Goal: Book appointment/travel/reservation

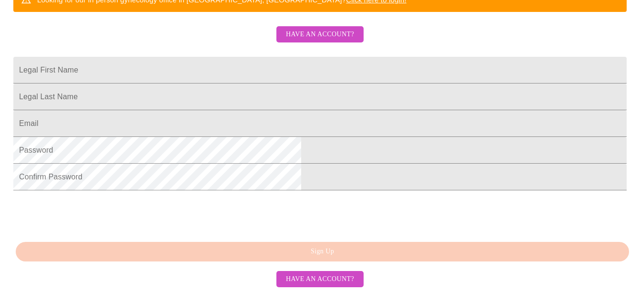
scroll to position [269, 0]
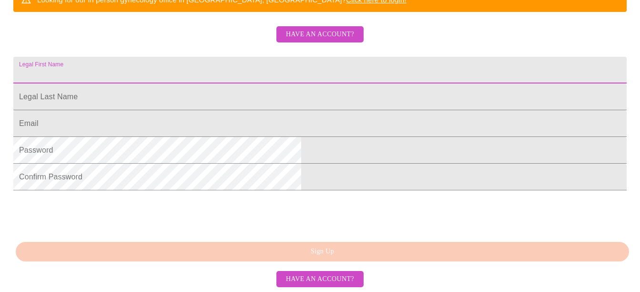
click at [358, 57] on input "Legal First Name" at bounding box center [319, 70] width 613 height 27
type input "[PERSON_NAME]"
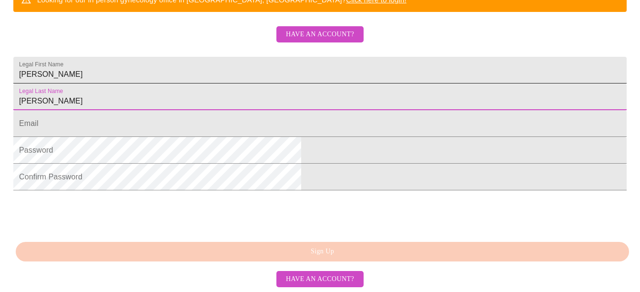
type input "[PERSON_NAME]"
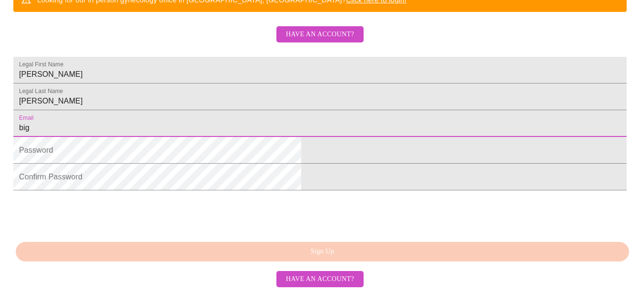
type input "[EMAIL_ADDRESS][DOMAIN_NAME]"
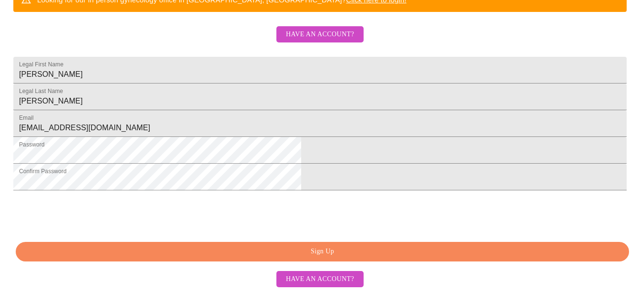
click at [312, 257] on span "Sign Up" at bounding box center [322, 251] width 591 height 12
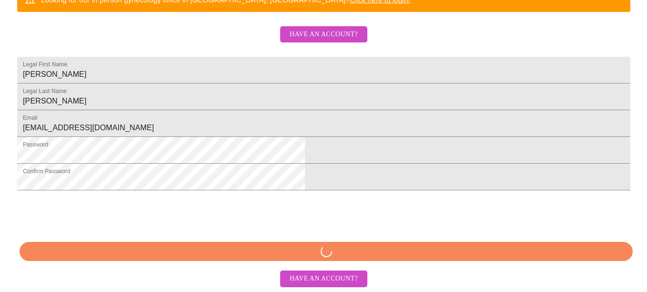
scroll to position [244, 0]
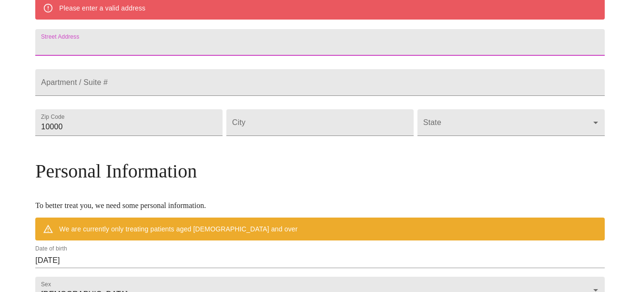
click at [245, 37] on input "Street Address" at bounding box center [319, 42] width 569 height 27
type input "4060 n 150 w"
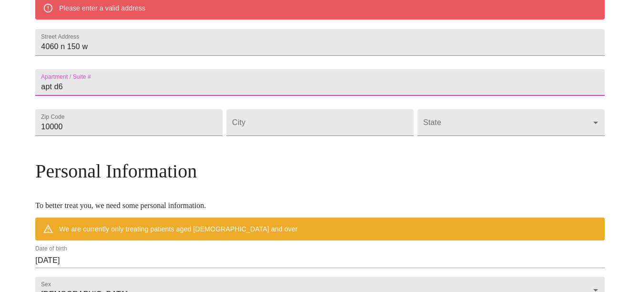
type input "apt d6"
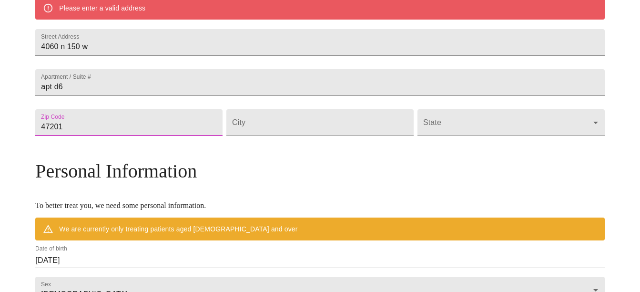
type input "47201"
type input "i"
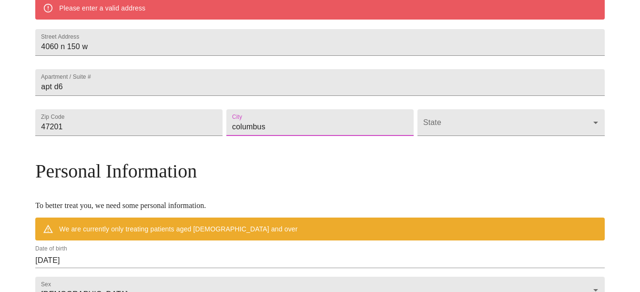
type input "columbus"
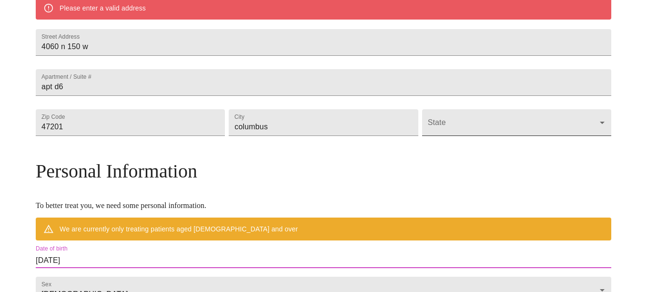
click at [459, 151] on body "MyMenopauseRx Welcome to MyMenopauseRx Since it's your first time here, you'll …" at bounding box center [323, 135] width 639 height 751
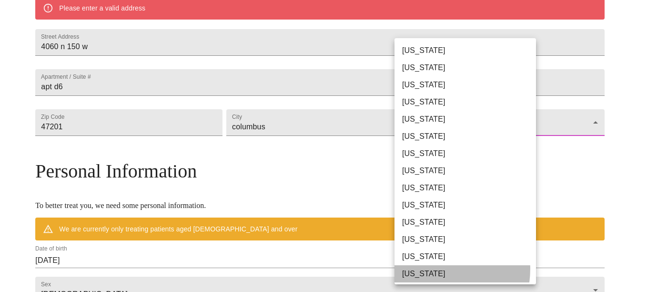
click at [429, 268] on li "[US_STATE]" at bounding box center [468, 273] width 149 height 17
type input "[US_STATE]"
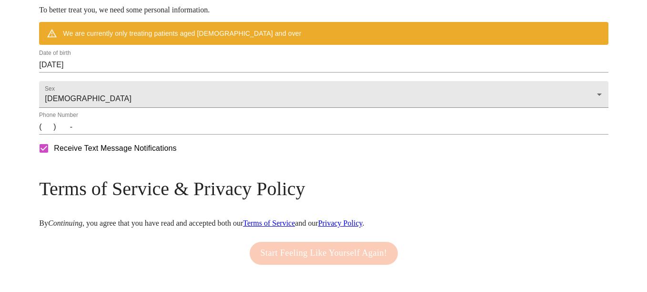
scroll to position [407, 0]
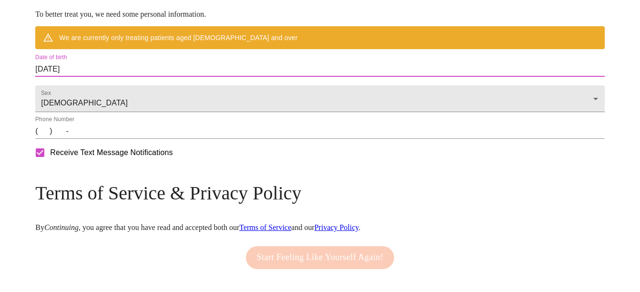
click at [138, 77] on input "[DATE]" at bounding box center [319, 68] width 569 height 15
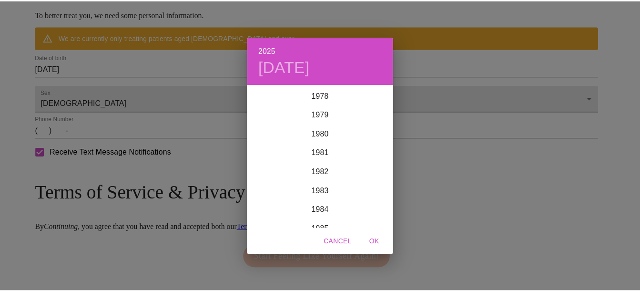
scroll to position [1524, 0]
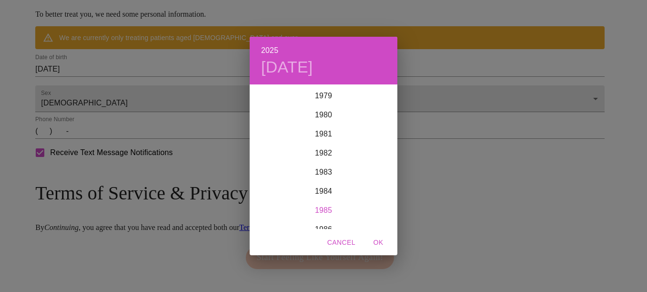
click at [319, 211] on div "1985" at bounding box center [324, 210] width 148 height 19
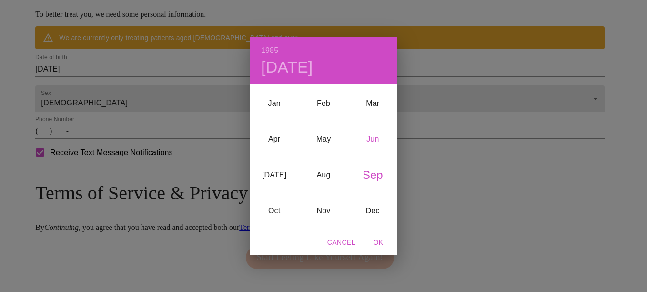
click at [370, 140] on div "Jun" at bounding box center [372, 139] width 49 height 36
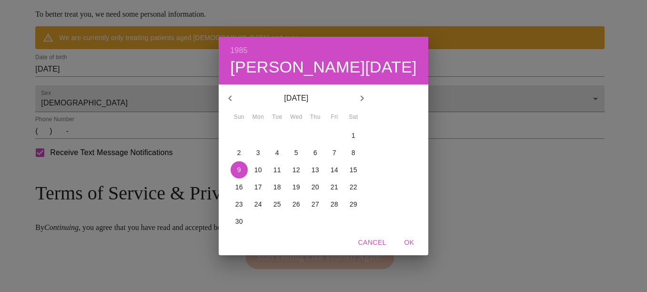
click at [357, 203] on p "29" at bounding box center [354, 204] width 8 height 10
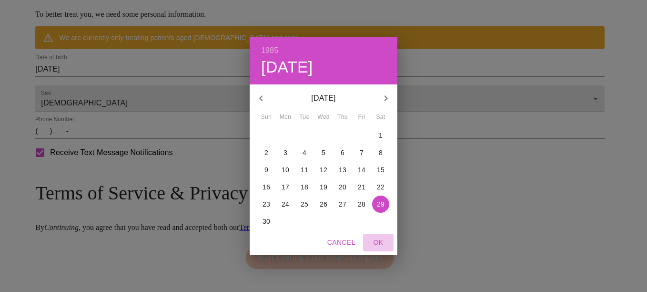
click at [380, 247] on span "OK" at bounding box center [378, 242] width 23 height 12
type input "[DATE]"
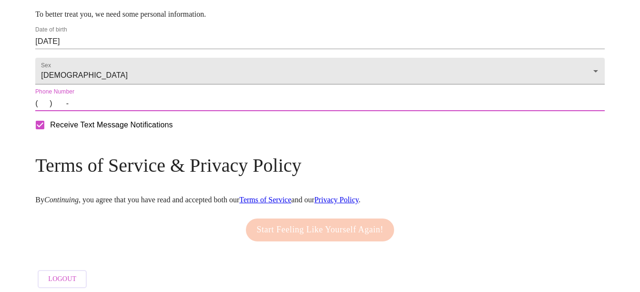
click at [115, 111] on input "(   )    -" at bounding box center [319, 103] width 569 height 15
type input "[PHONE_NUMBER]"
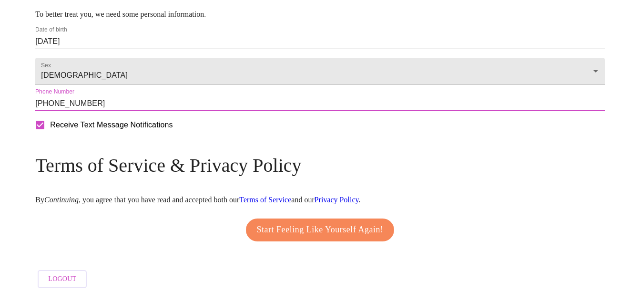
scroll to position [442, 0]
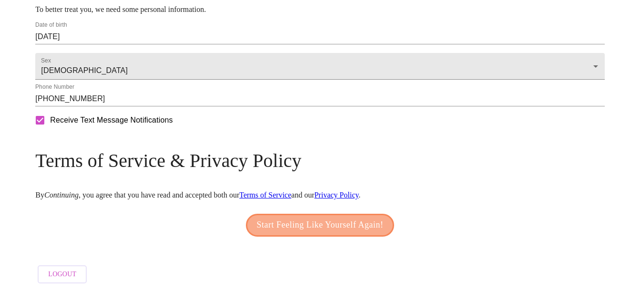
click at [320, 217] on span "Start Feeling Like Yourself Again!" at bounding box center [320, 224] width 127 height 15
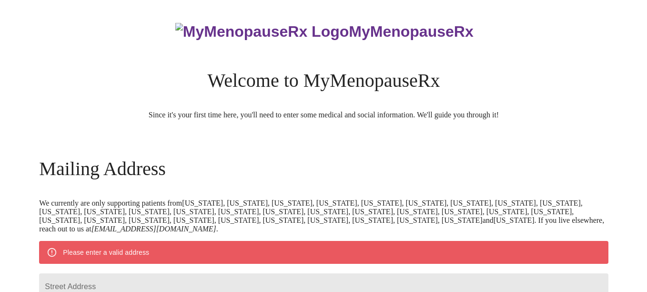
scroll to position [439, 0]
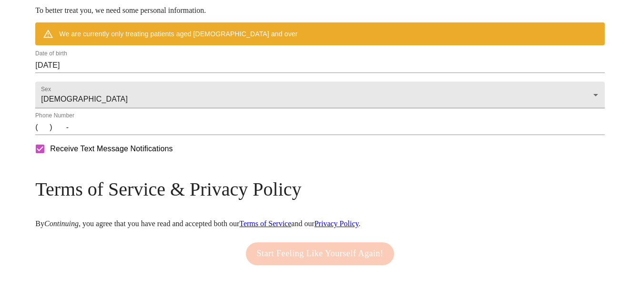
click at [127, 73] on input "[DATE]" at bounding box center [319, 65] width 569 height 15
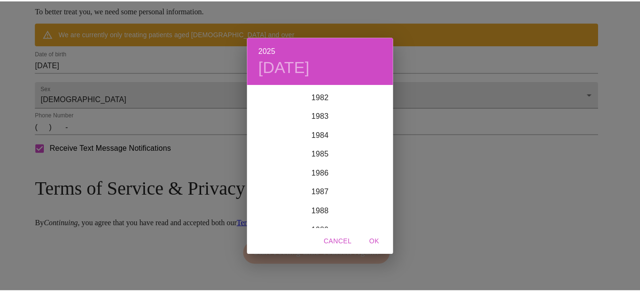
scroll to position [1564, 0]
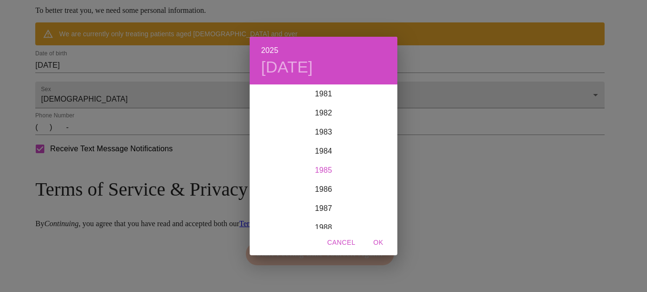
click at [339, 170] on div "1985" at bounding box center [324, 170] width 148 height 19
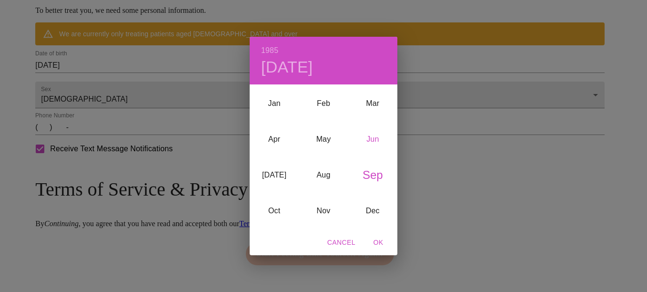
click at [378, 140] on div "Jun" at bounding box center [372, 139] width 49 height 36
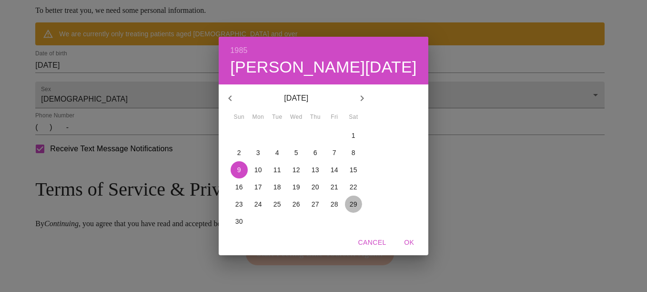
click at [357, 202] on p "29" at bounding box center [354, 204] width 8 height 10
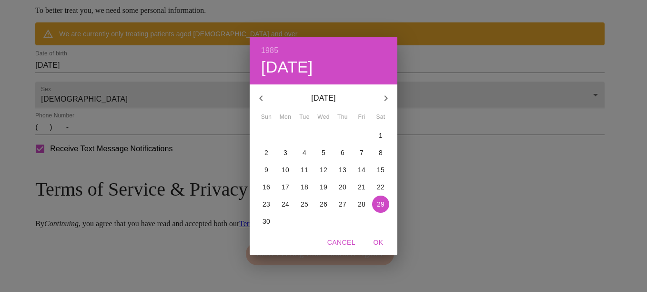
click at [381, 243] on span "OK" at bounding box center [378, 242] width 23 height 12
type input "[DATE]"
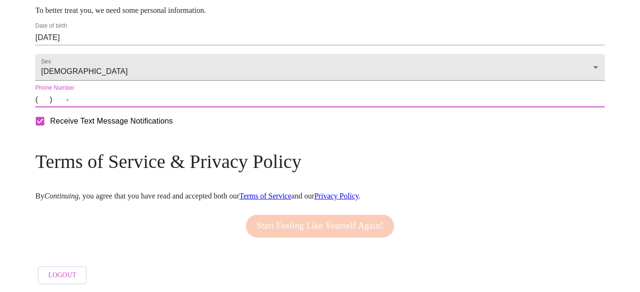
click at [115, 107] on input "(   )    -" at bounding box center [319, 99] width 569 height 15
type input "[PHONE_NUMBER]"
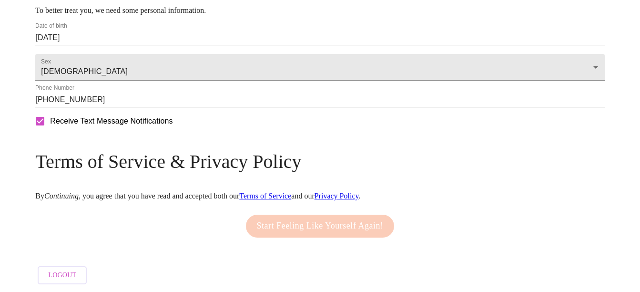
click at [311, 242] on div "Start Feeling Like Yourself Again!" at bounding box center [319, 226] width 153 height 32
click at [343, 107] on input "[PHONE_NUMBER]" at bounding box center [319, 99] width 569 height 15
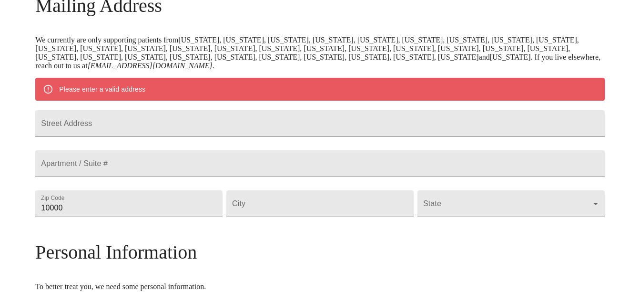
scroll to position [164, 0]
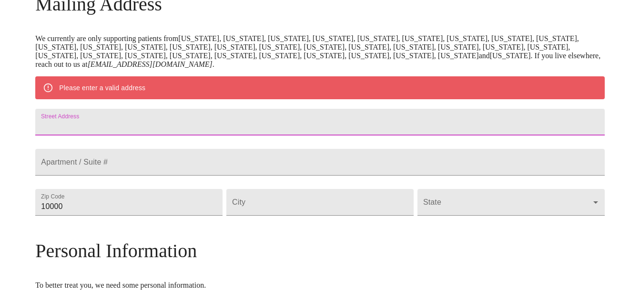
click at [335, 133] on input "Street Address" at bounding box center [319, 122] width 569 height 27
type input "4060 n 150 w"
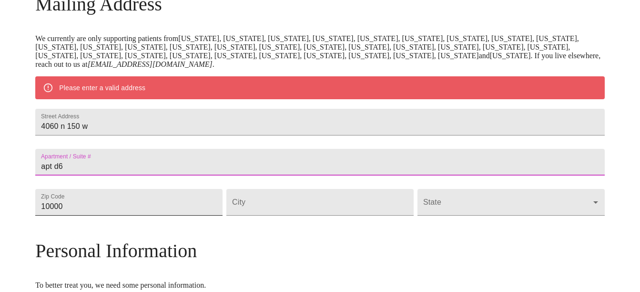
type input "apt d6"
click at [214, 215] on input "10000" at bounding box center [128, 202] width 187 height 27
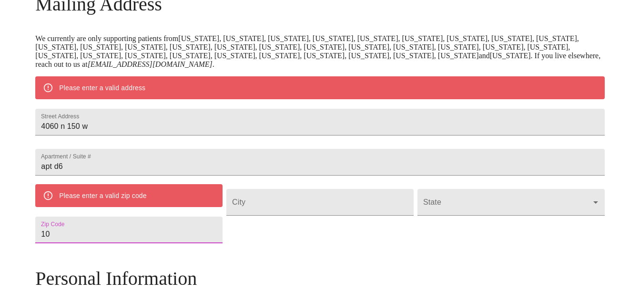
type input "1"
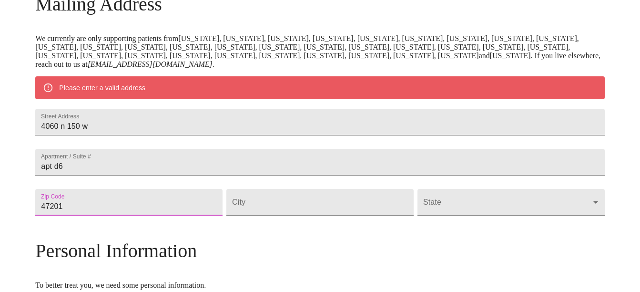
type input "47201"
type input "v"
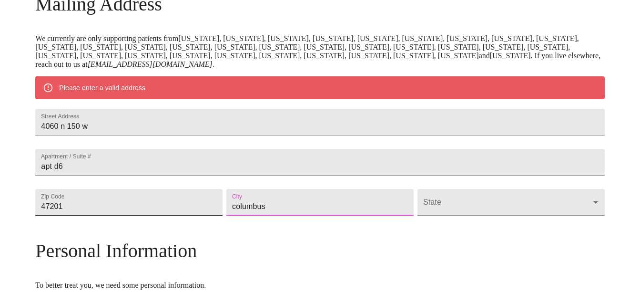
type input "columbus"
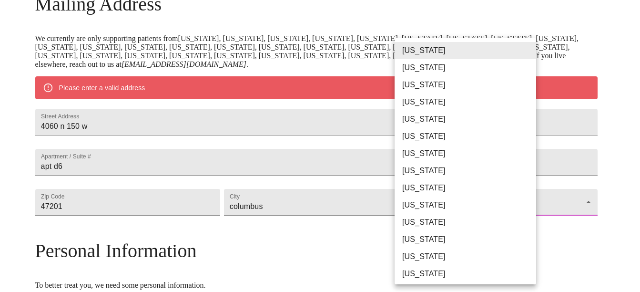
click at [482, 230] on body "MyMenopauseRx Welcome to MyMenopauseRx Since it's your first time here, you'll …" at bounding box center [320, 201] width 632 height 724
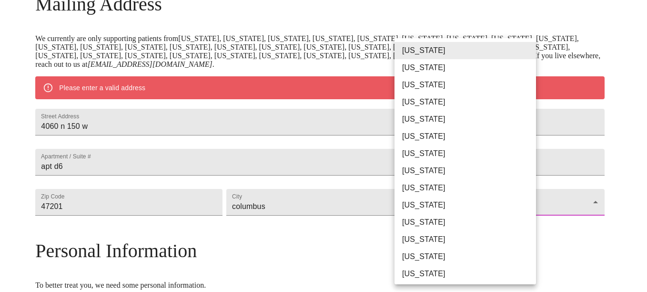
click at [452, 270] on li "[US_STATE]" at bounding box center [468, 273] width 149 height 17
type input "[US_STATE]"
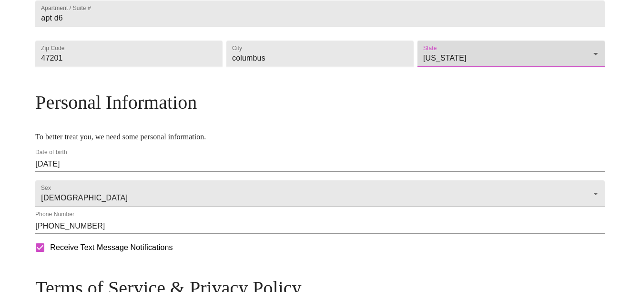
scroll to position [442, 0]
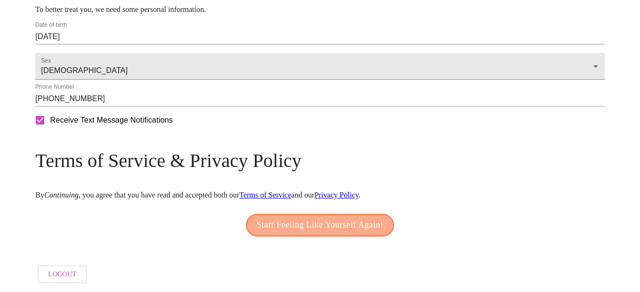
click at [329, 223] on span "Start Feeling Like Yourself Again!" at bounding box center [320, 224] width 127 height 15
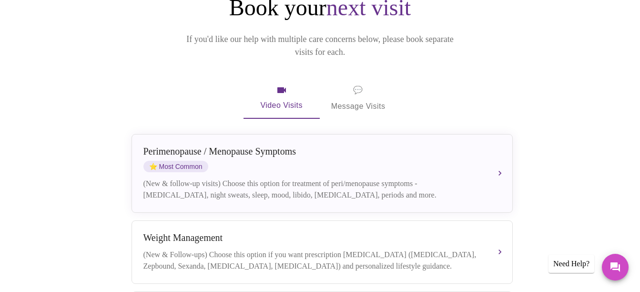
scroll to position [123, 0]
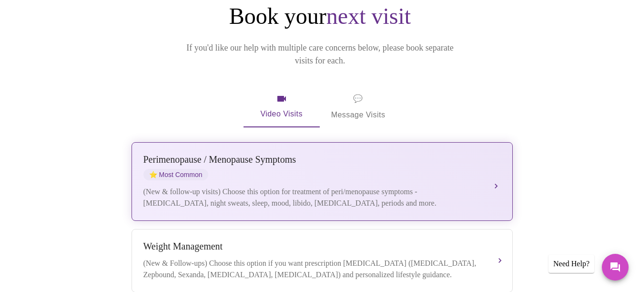
click at [443, 186] on div "(New & follow-up visits) Choose this option for treatment of peri/menopause sym…" at bounding box center [312, 197] width 338 height 23
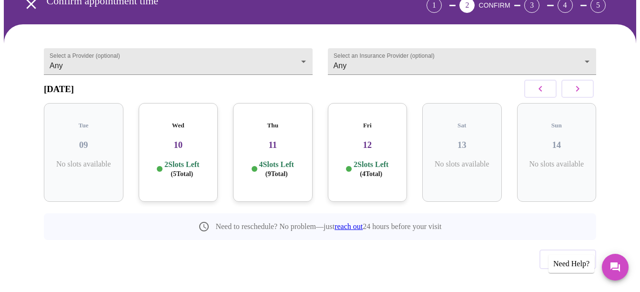
click at [181, 160] on p "2 Slots Left ( 5 Total)" at bounding box center [181, 169] width 35 height 19
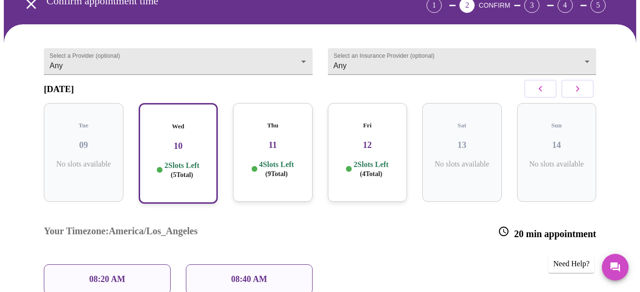
click at [271, 264] on div "08:40 AM" at bounding box center [249, 279] width 127 height 30
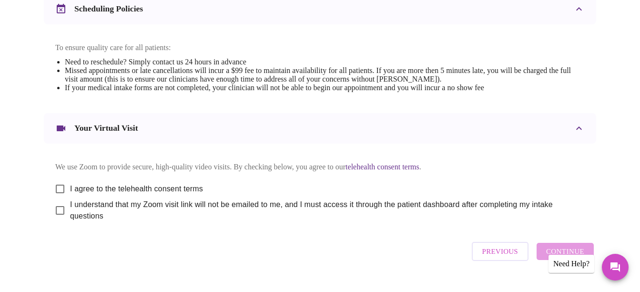
scroll to position [390, 0]
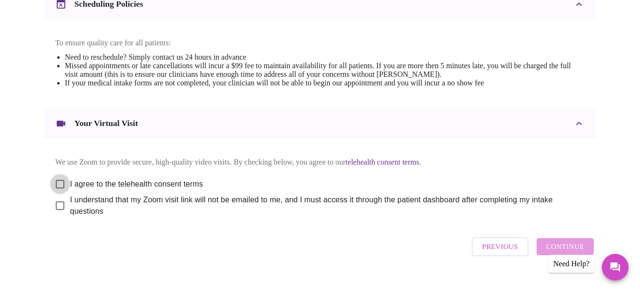
click at [57, 174] on input "I agree to the telehealth consent terms" at bounding box center [60, 184] width 20 height 20
checkbox input "true"
click at [55, 204] on input "I understand that my Zoom visit link will not be emailed to me, and I must acce…" at bounding box center [60, 205] width 20 height 20
checkbox input "true"
click at [568, 243] on span "Continue" at bounding box center [565, 246] width 38 height 12
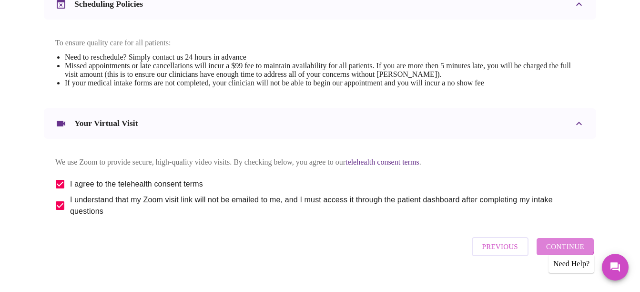
scroll to position [114, 0]
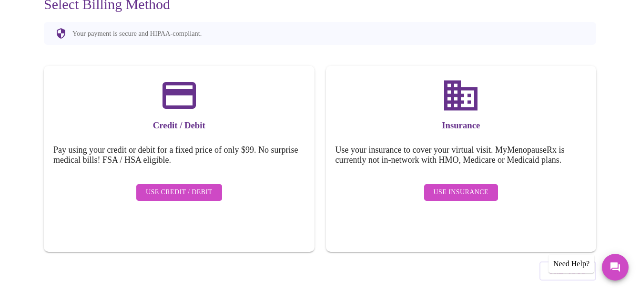
click at [472, 186] on span "Use Insurance" at bounding box center [460, 192] width 55 height 12
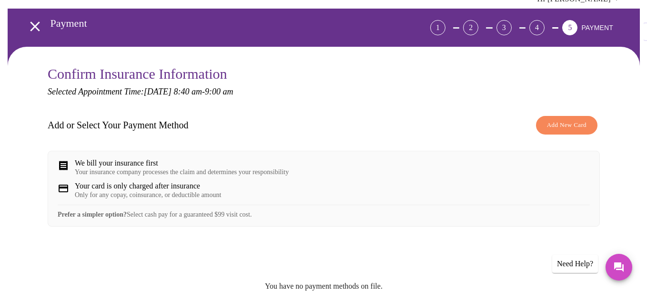
scroll to position [37, 0]
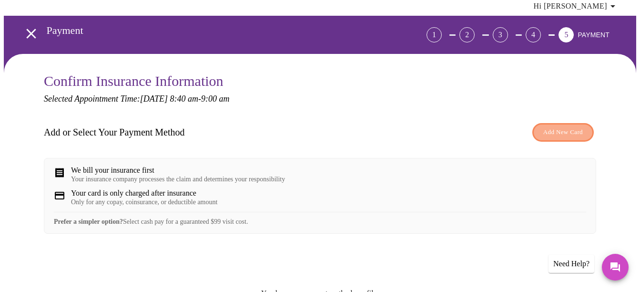
click at [567, 127] on span "Add New Card" at bounding box center [563, 132] width 40 height 11
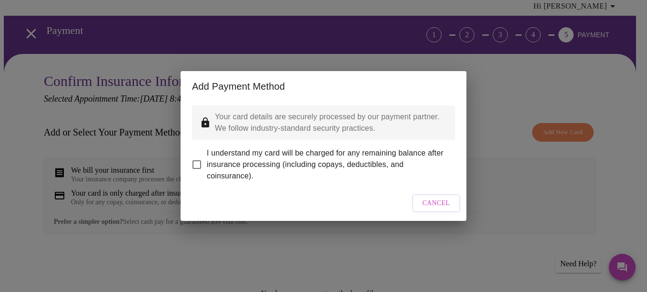
click at [195, 156] on input "I understand my card will be charged for any remaining balance after insurance …" at bounding box center [197, 164] width 20 height 20
checkbox input "true"
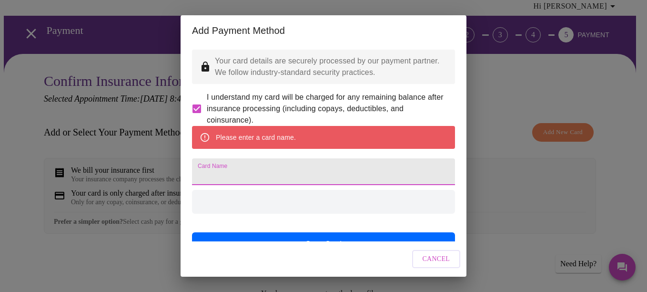
click at [273, 179] on input "Card Name" at bounding box center [323, 171] width 263 height 27
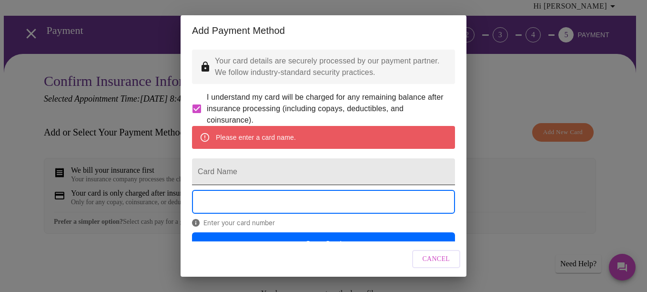
click at [263, 183] on input "Card Name" at bounding box center [323, 171] width 263 height 27
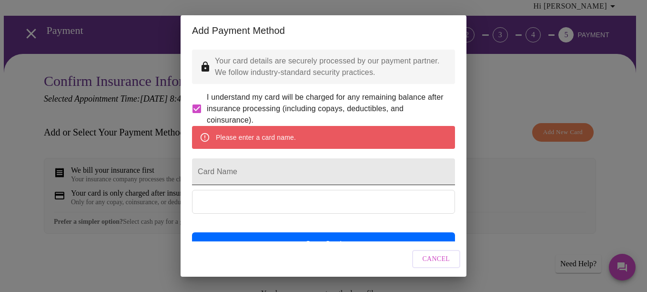
click at [213, 185] on input "Card Name" at bounding box center [323, 171] width 263 height 27
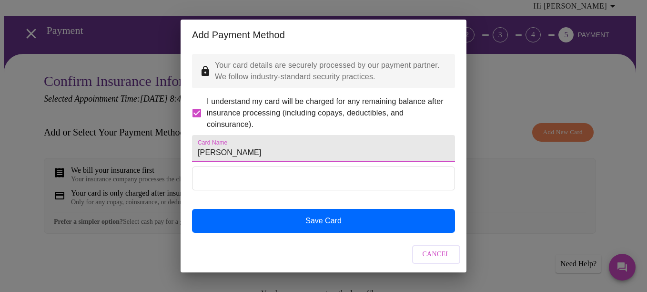
type input "[PERSON_NAME]"
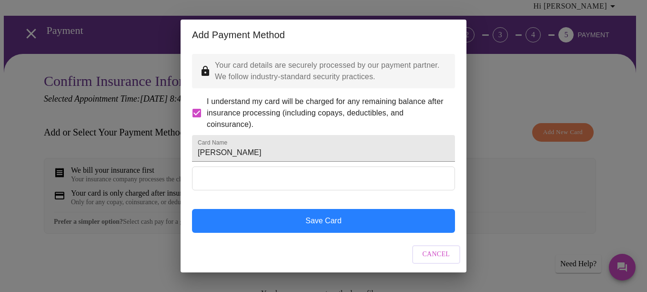
click at [393, 226] on button "Save Card" at bounding box center [323, 221] width 263 height 24
